Goal: Book appointment/travel/reservation

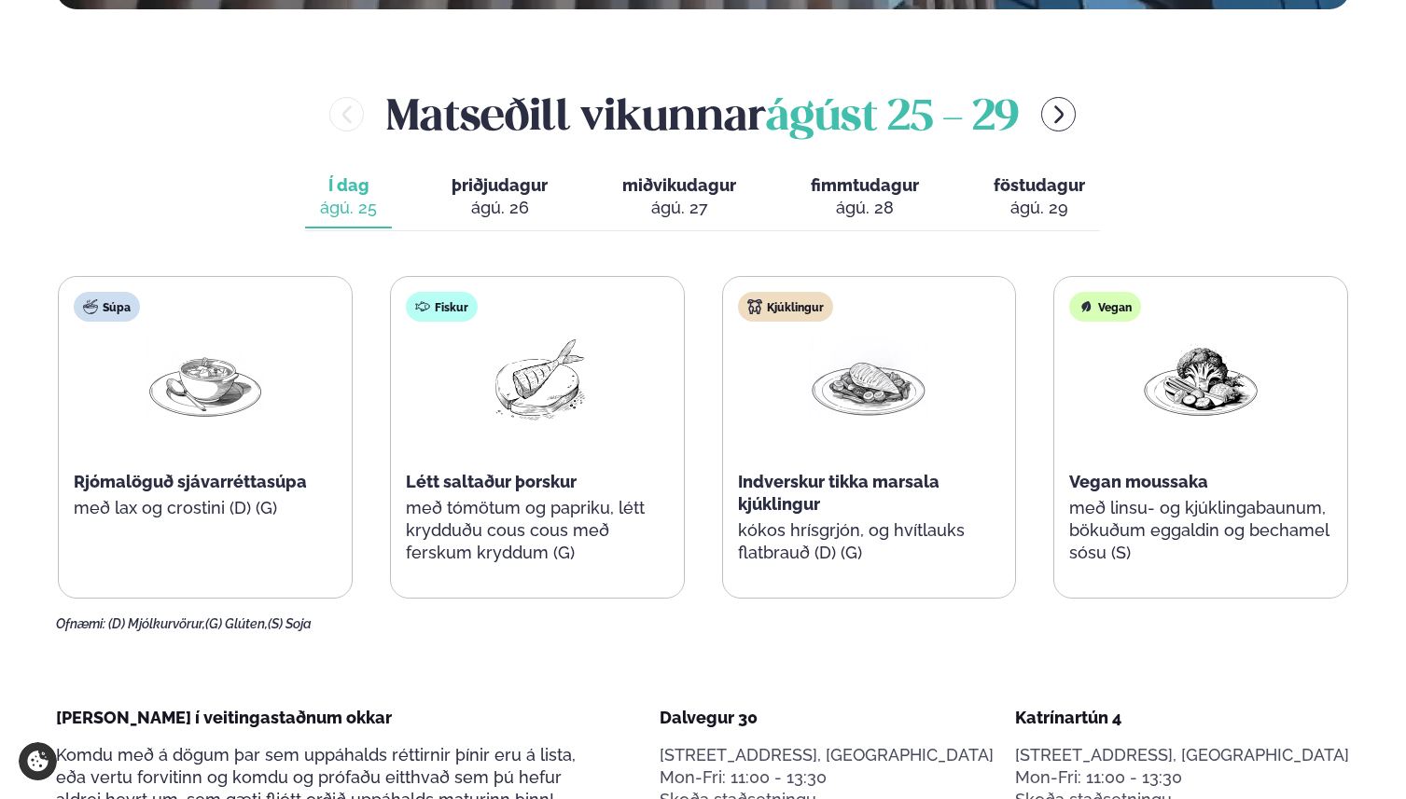
scroll to position [839, 0]
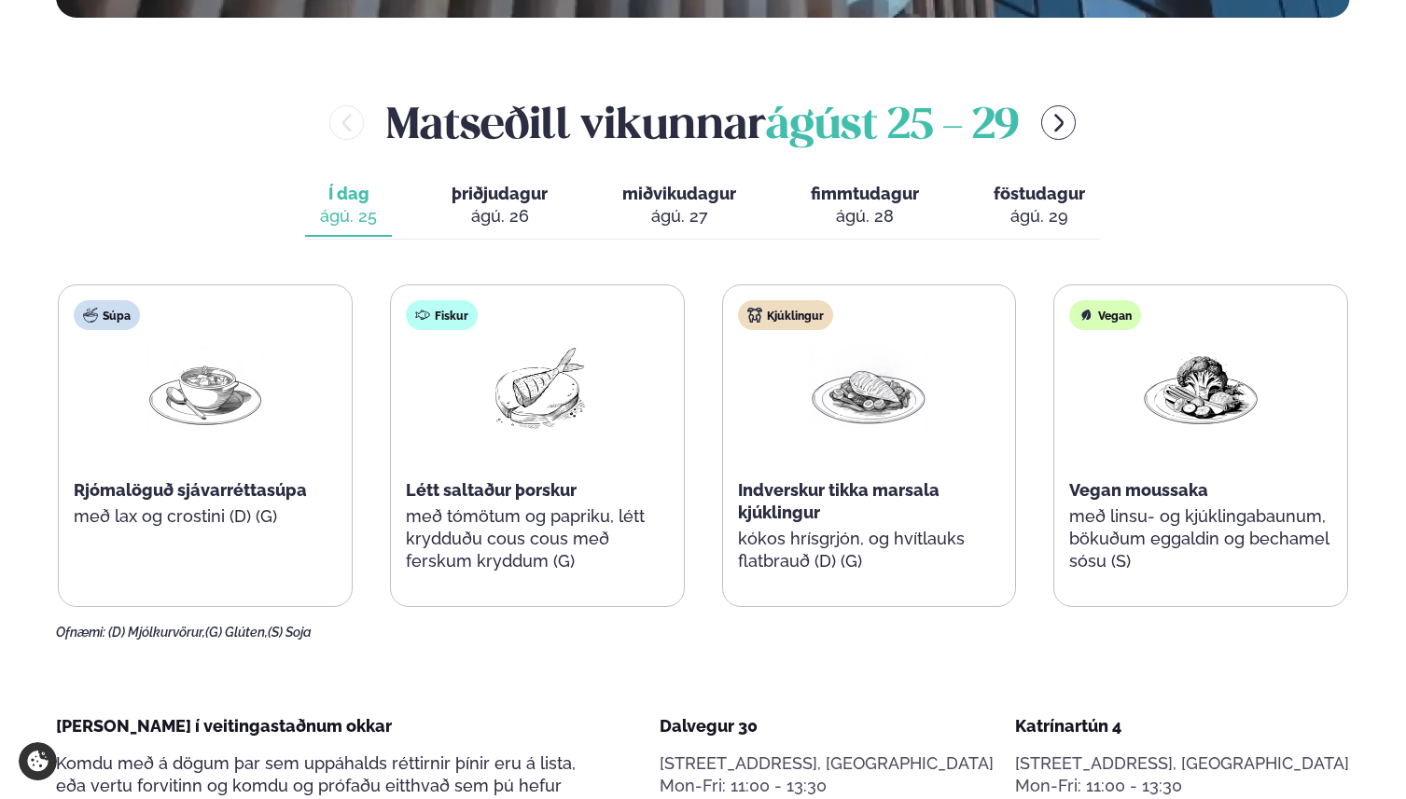
click at [475, 184] on span "þriðjudagur" at bounding box center [499, 194] width 96 height 20
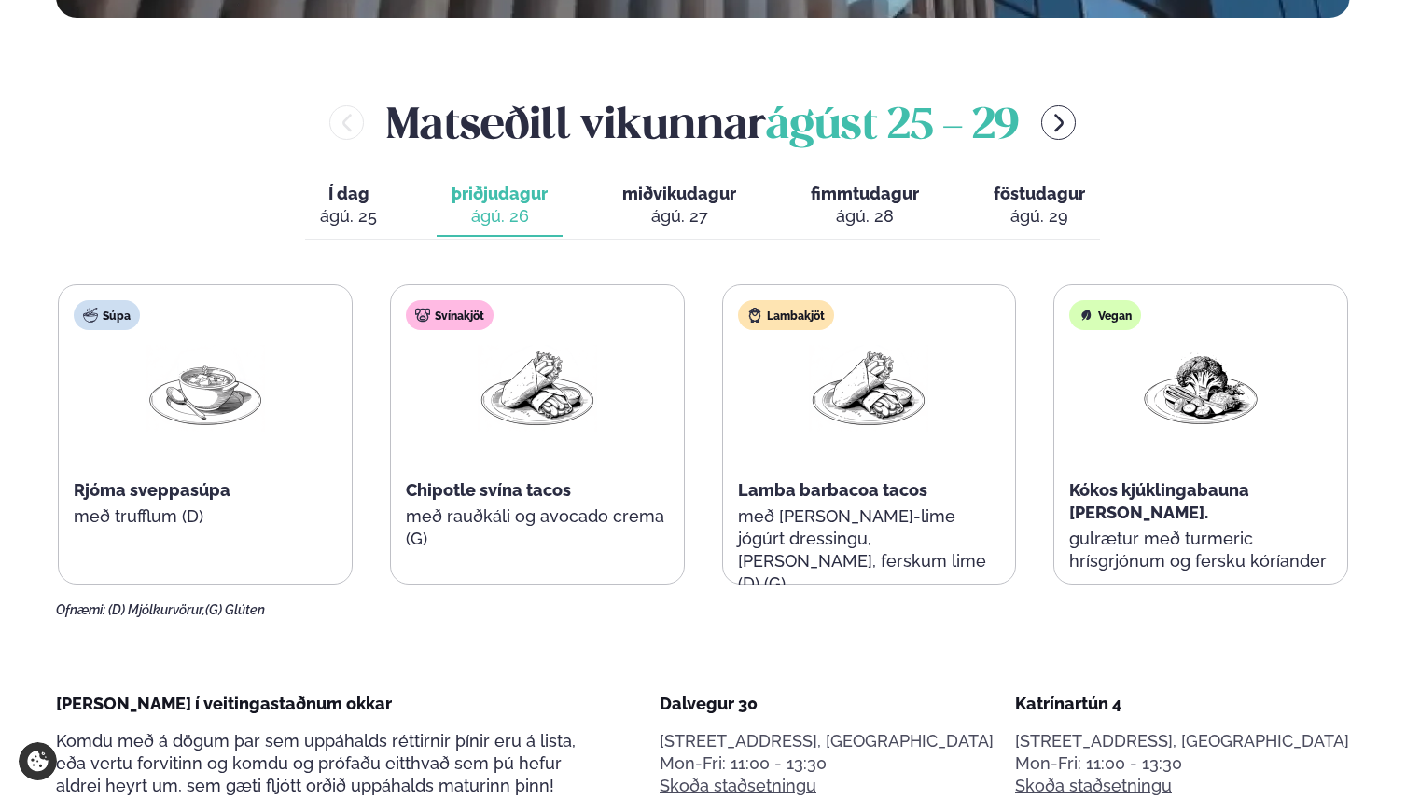
click at [690, 205] on div "ágú. 27" at bounding box center [679, 216] width 114 height 22
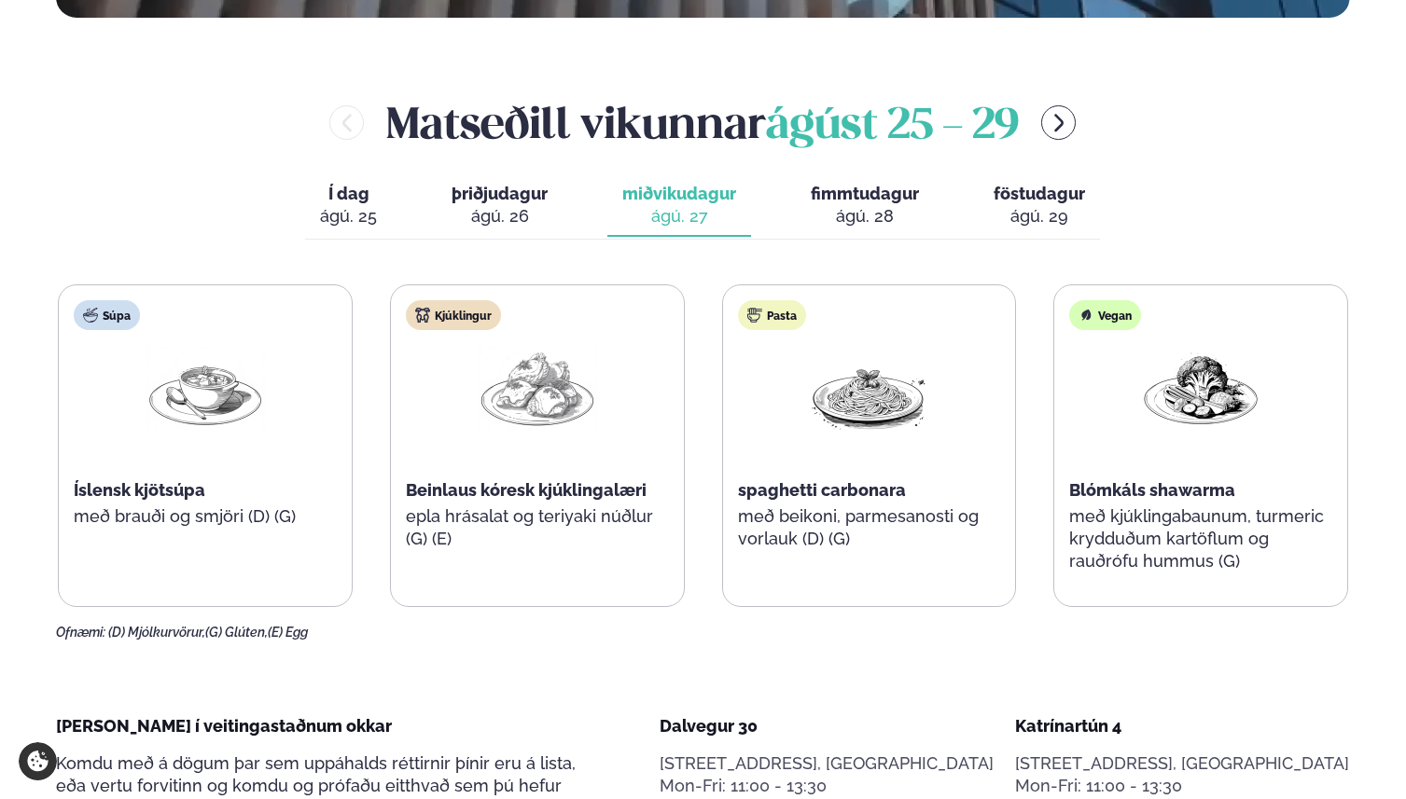
click at [824, 184] on span "fimmtudagur" at bounding box center [865, 194] width 108 height 20
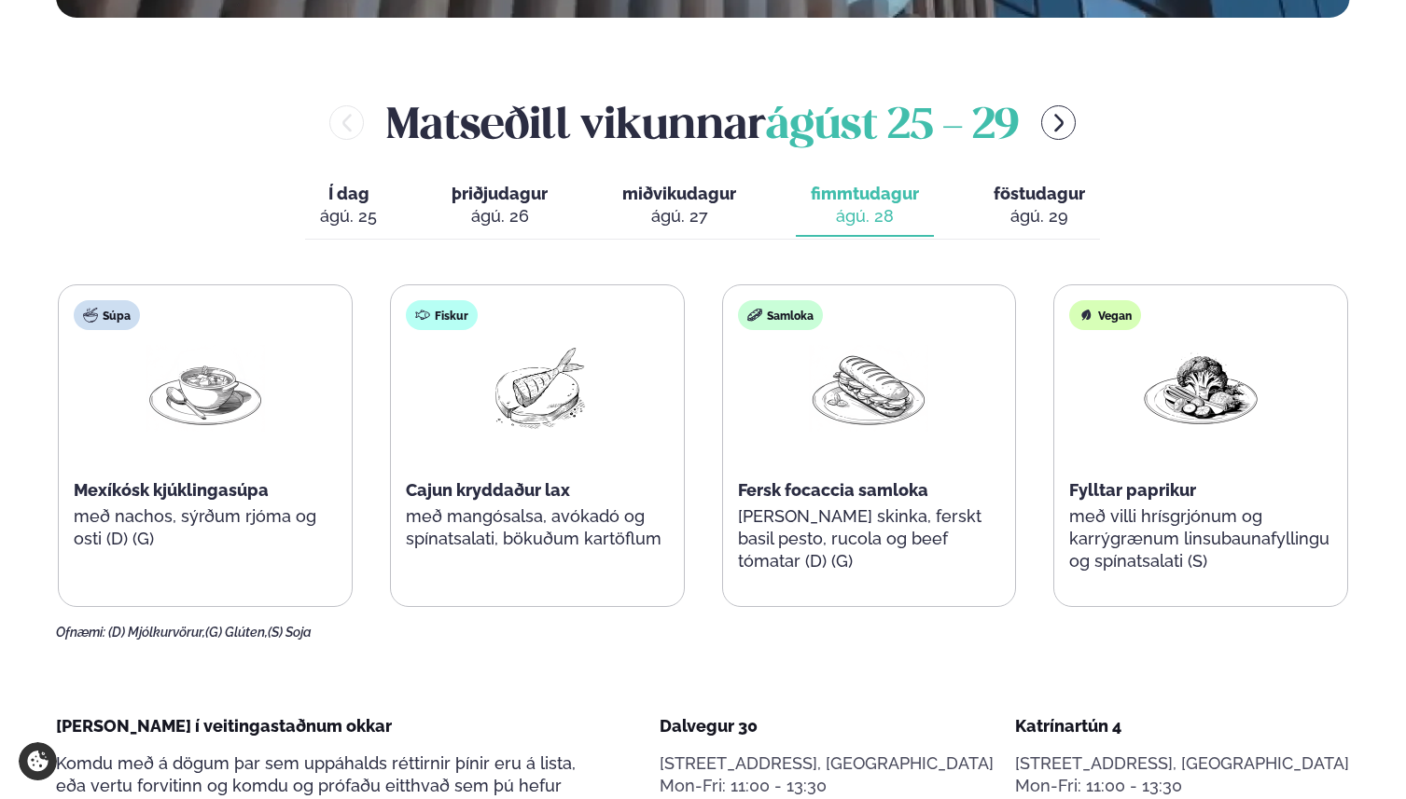
click at [350, 205] on div "ágú. 25" at bounding box center [348, 216] width 57 height 22
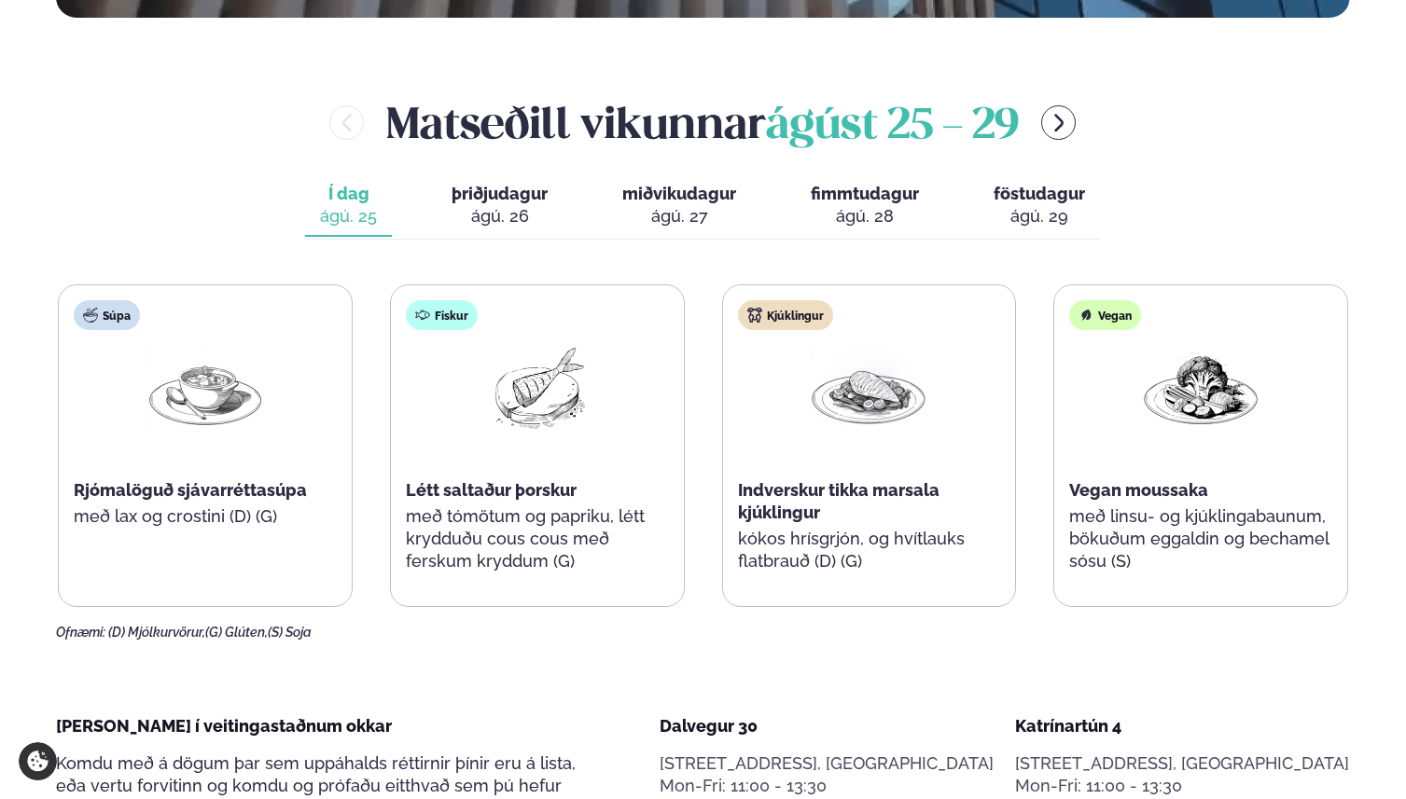
click at [862, 175] on button "fimmtudagur fim. [DATE]" at bounding box center [865, 206] width 138 height 62
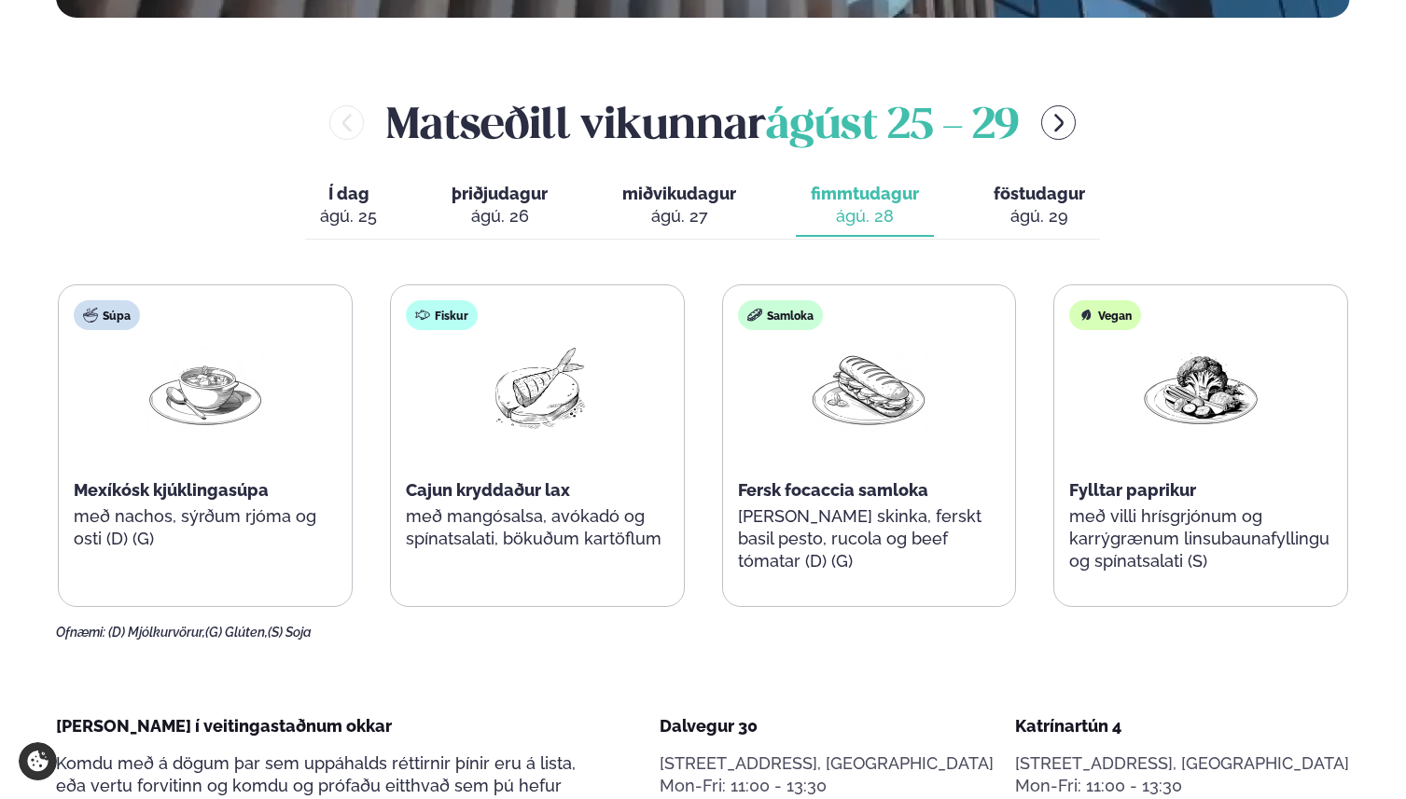
click at [979, 175] on button "föstudagur fös. [DATE]" at bounding box center [1039, 206] width 121 height 62
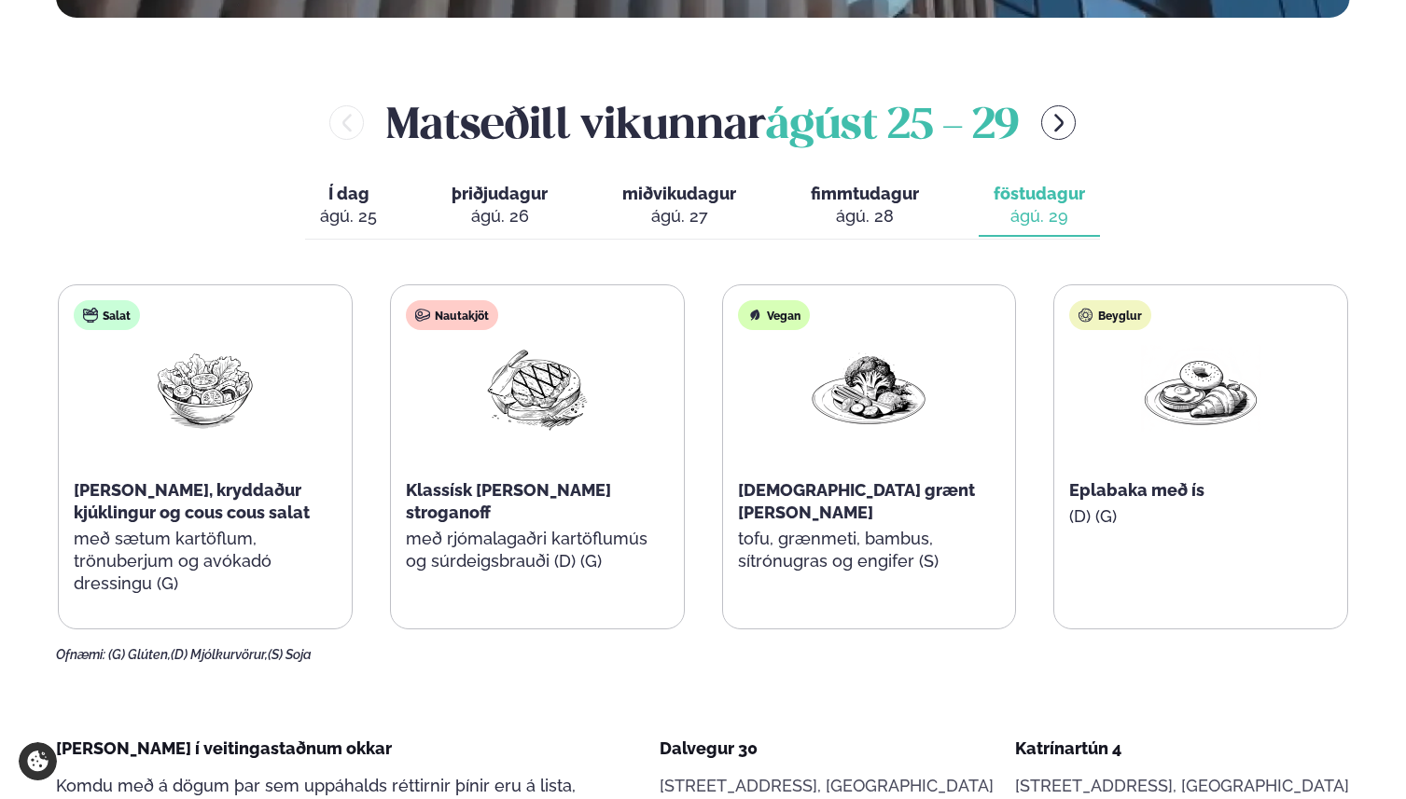
click at [424, 175] on div "Í dag Í d. [DATE] þriðjudagur þri. [DATE] miðvikudagur mið. [DATE] fimmtudagur …" at bounding box center [702, 207] width 795 height 64
click at [465, 184] on span "þriðjudagur" at bounding box center [499, 194] width 96 height 20
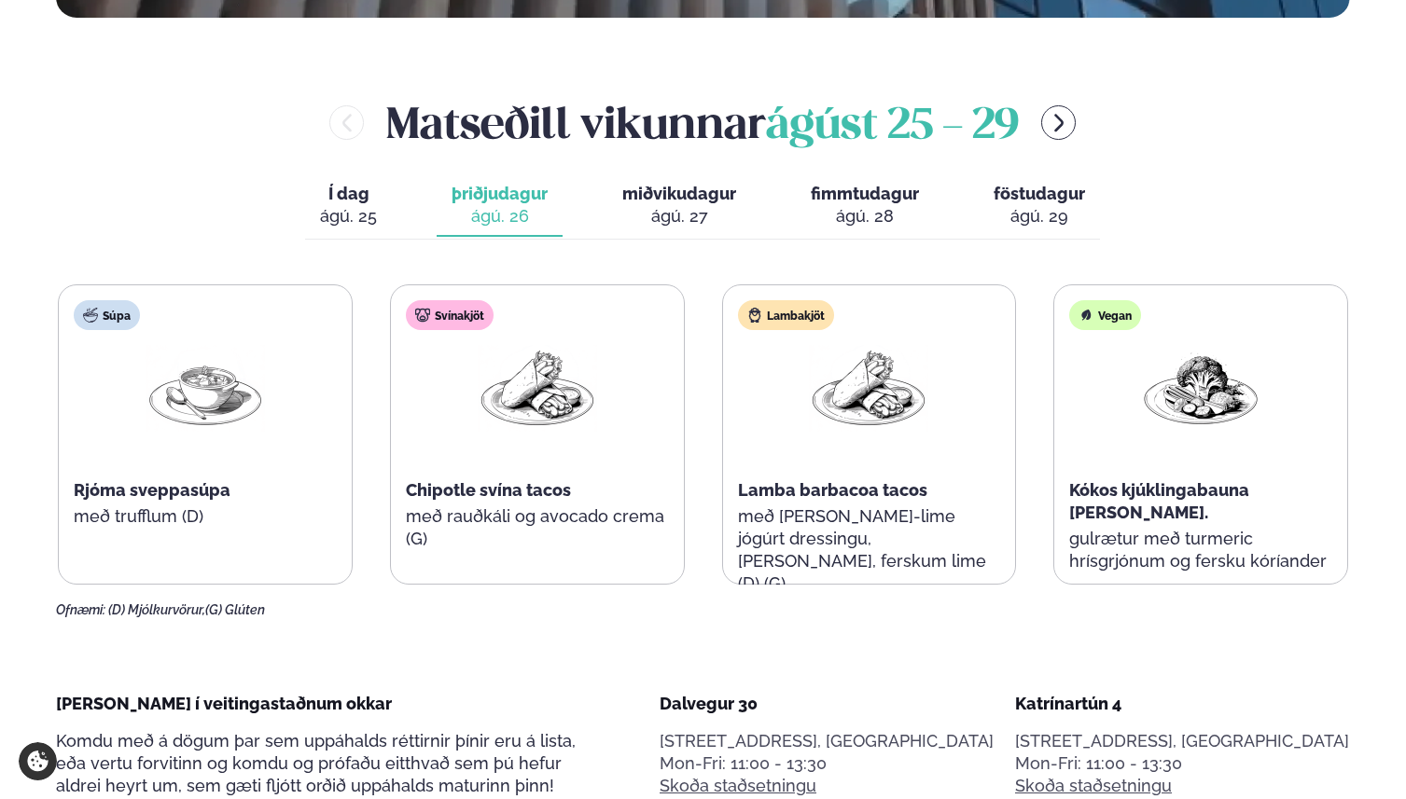
click at [361, 205] on div "ágú. 25" at bounding box center [348, 216] width 57 height 22
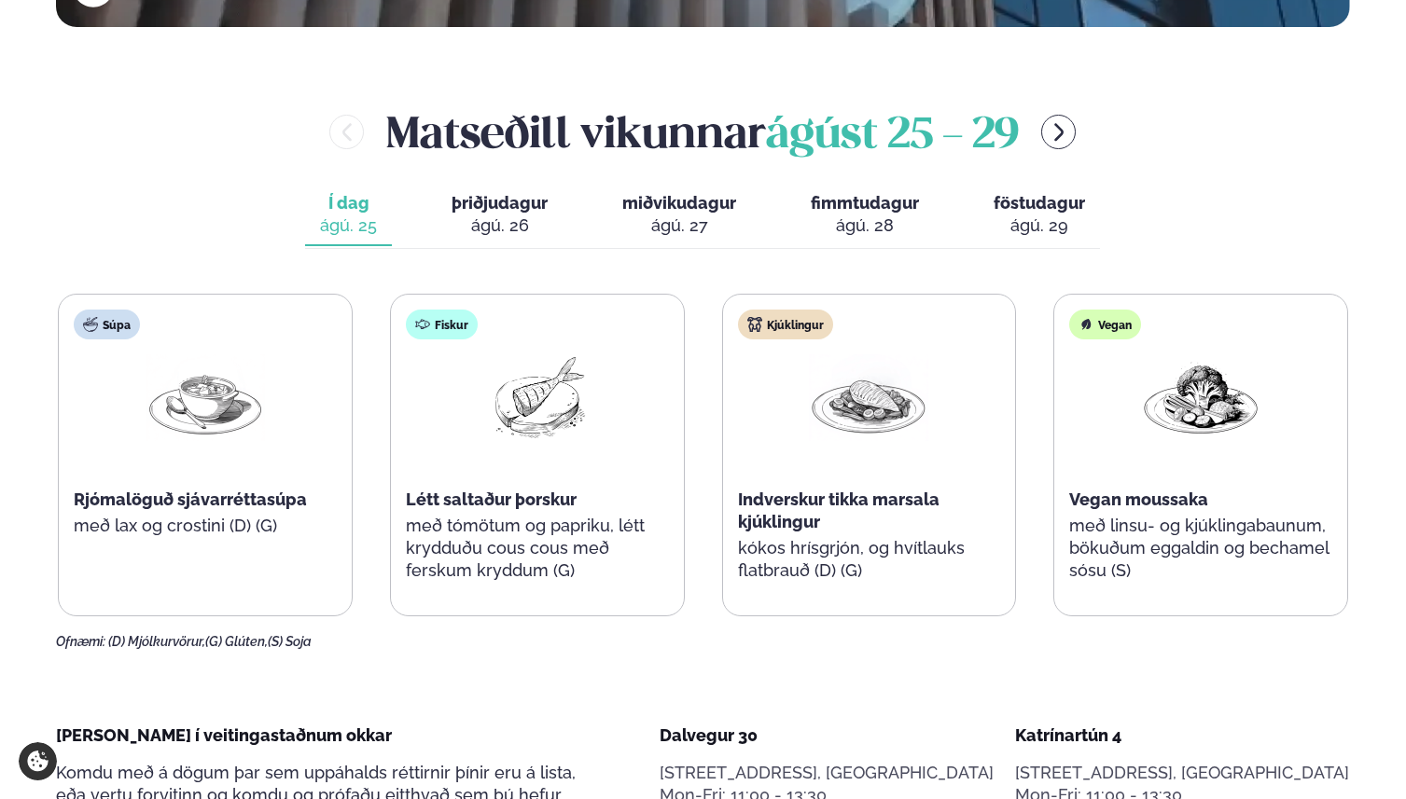
scroll to position [830, 0]
